Goal: Information Seeking & Learning: Compare options

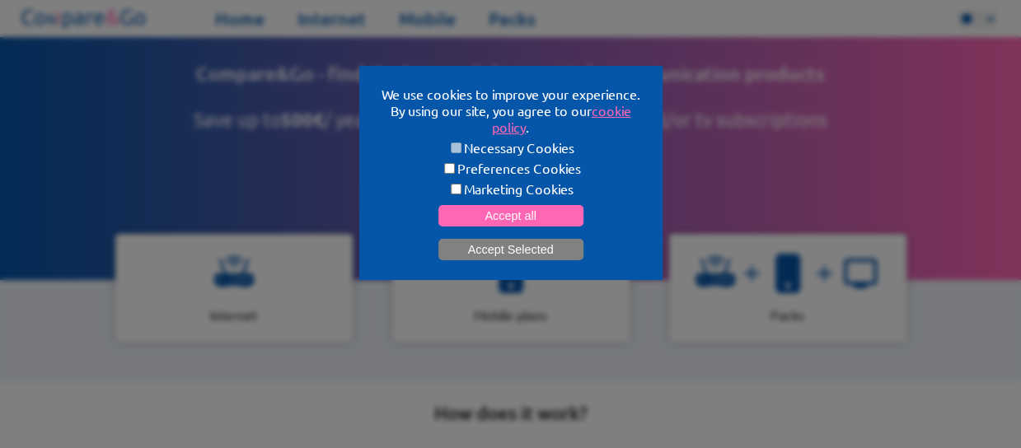
click at [504, 243] on button "Accept Selected" at bounding box center [510, 249] width 145 height 21
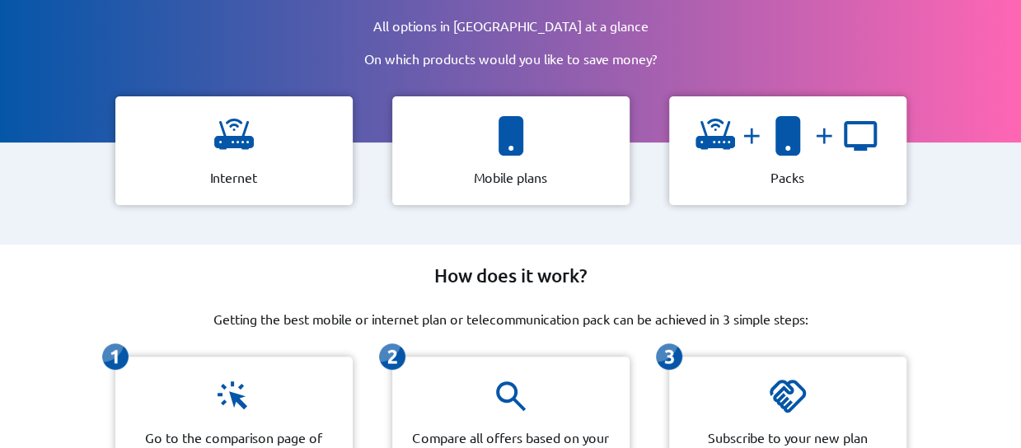
scroll to position [165, 0]
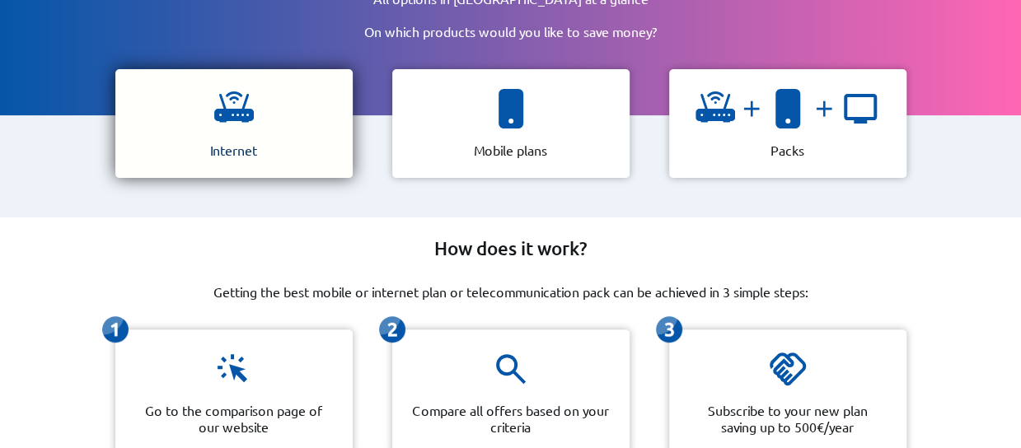
click at [261, 129] on div "Internet" at bounding box center [233, 123] width 237 height 109
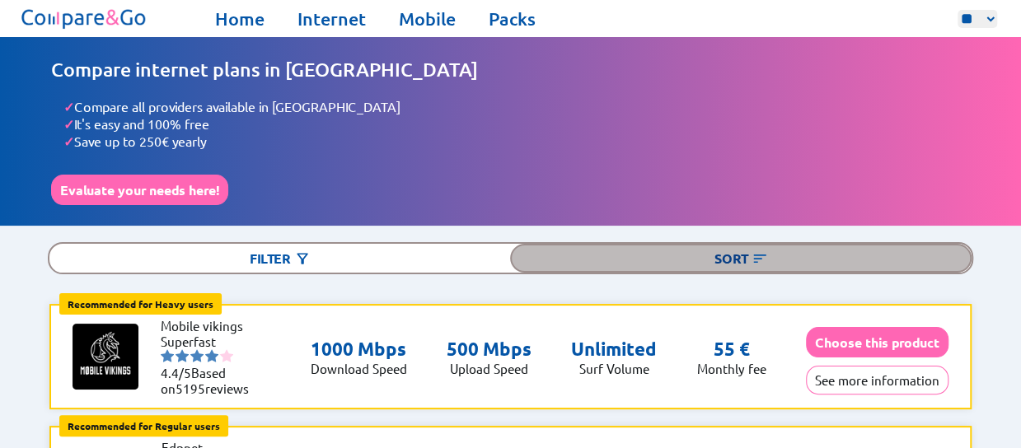
click at [763, 254] on img at bounding box center [760, 259] width 16 height 16
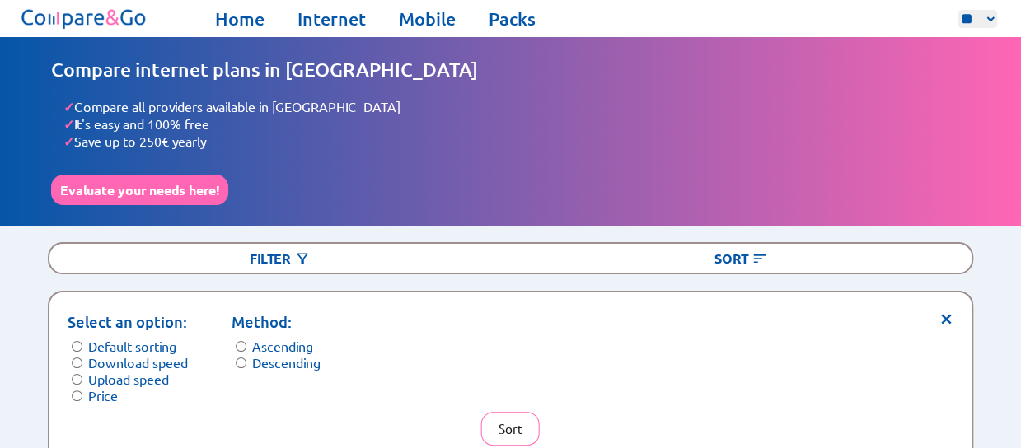
click at [116, 387] on label "Price" at bounding box center [103, 395] width 30 height 16
click at [524, 419] on button "Sort" at bounding box center [510, 429] width 59 height 34
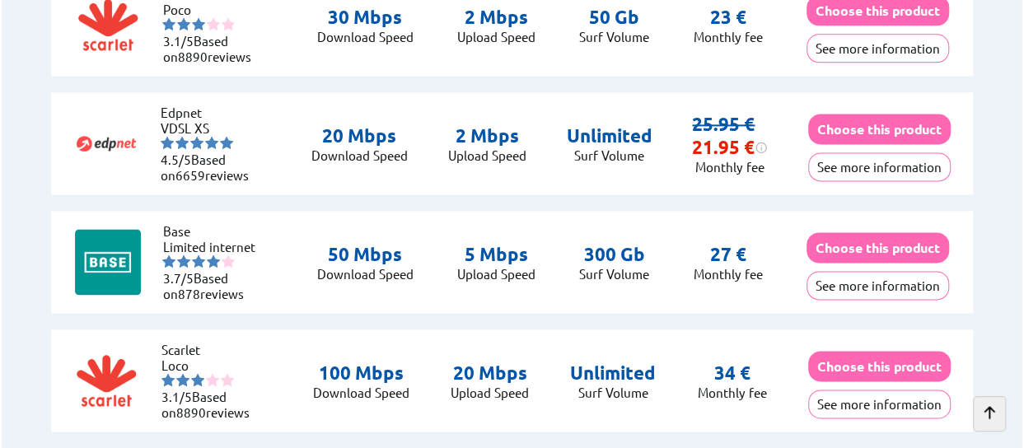
scroll to position [989, 0]
